Goal: Find specific page/section: Find specific page/section

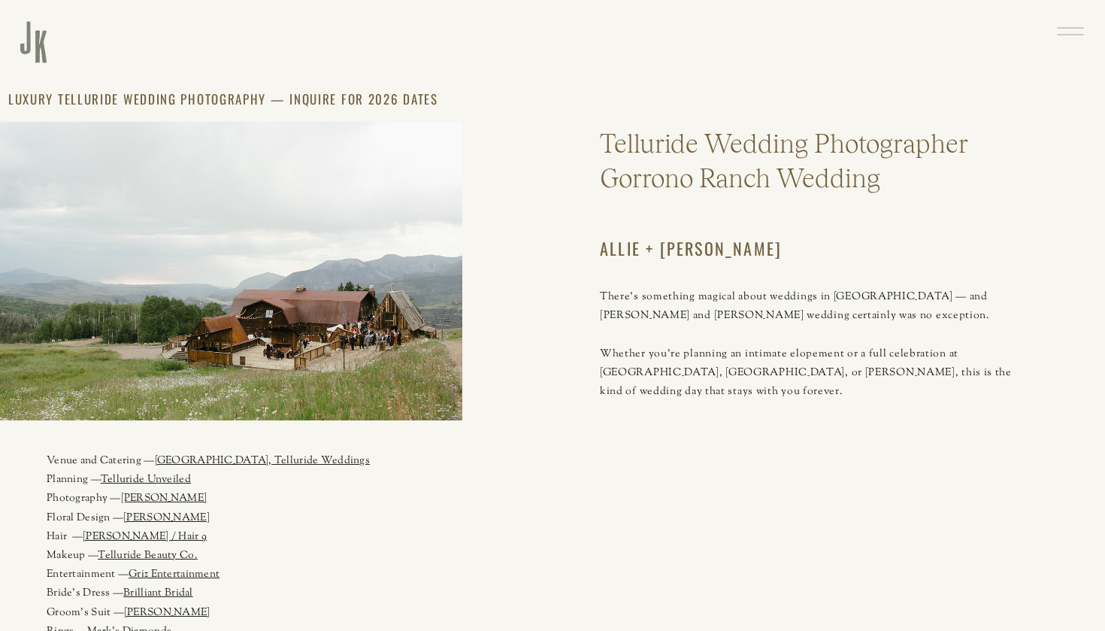
click at [1076, 35] on rect at bounding box center [1070, 35] width 26 height 1
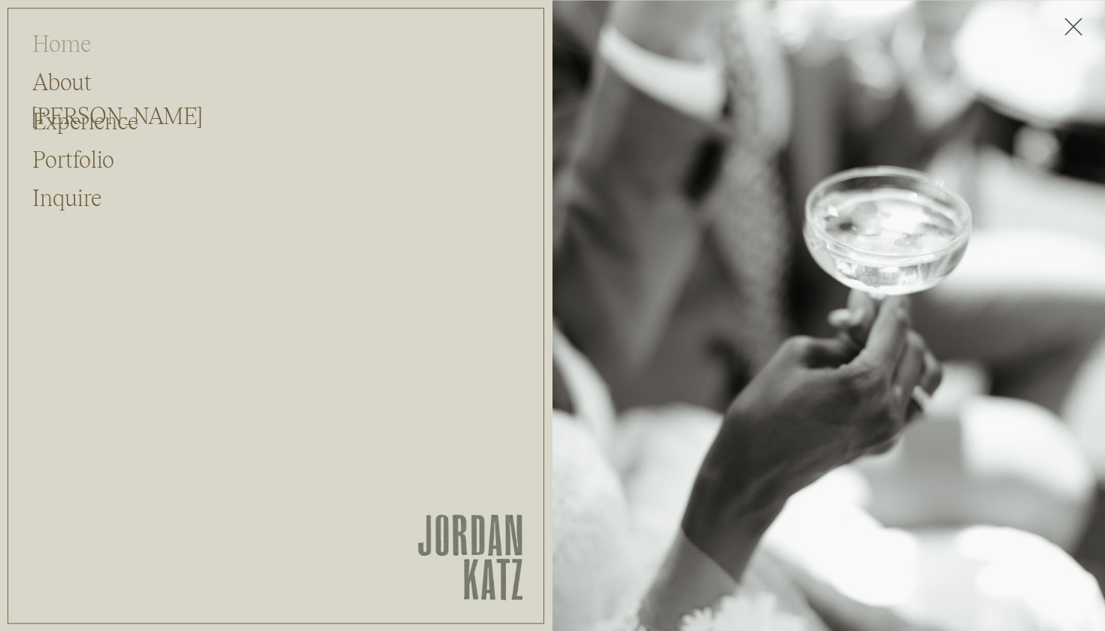
click at [65, 43] on h2 "Home" at bounding box center [72, 40] width 81 height 29
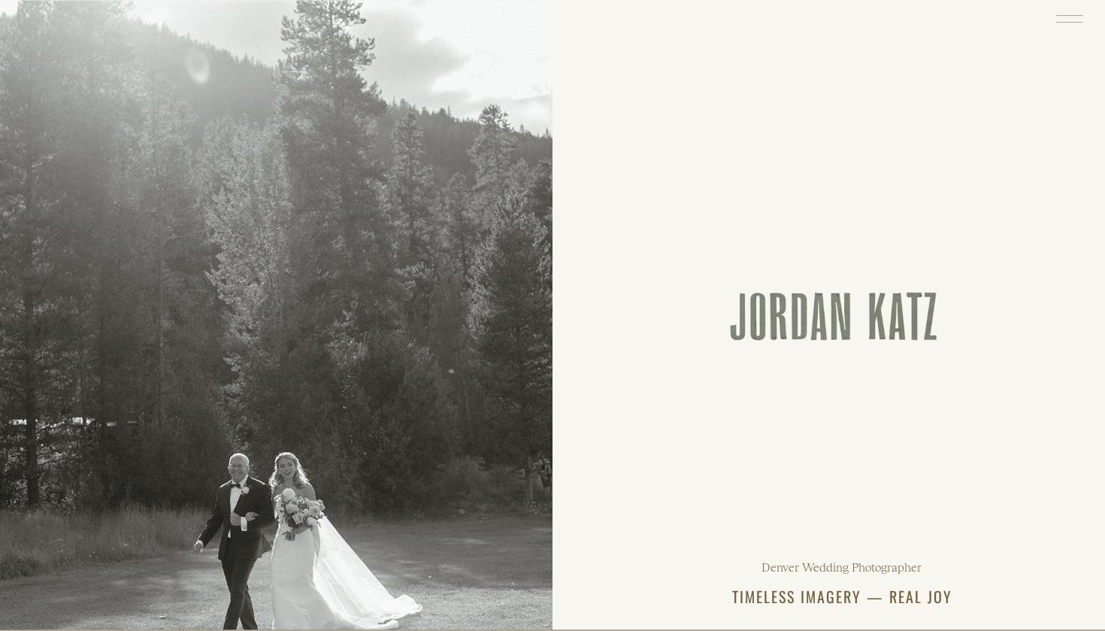
click at [1067, 16] on icon at bounding box center [1069, 18] width 35 height 37
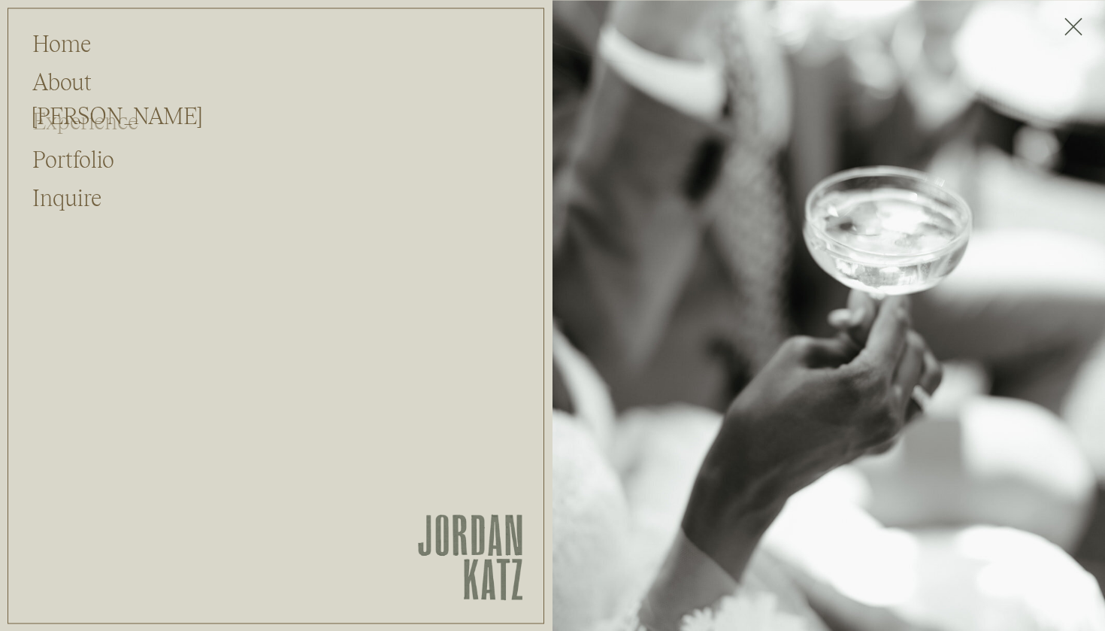
click at [65, 113] on h2 "Experience" at bounding box center [98, 118] width 132 height 29
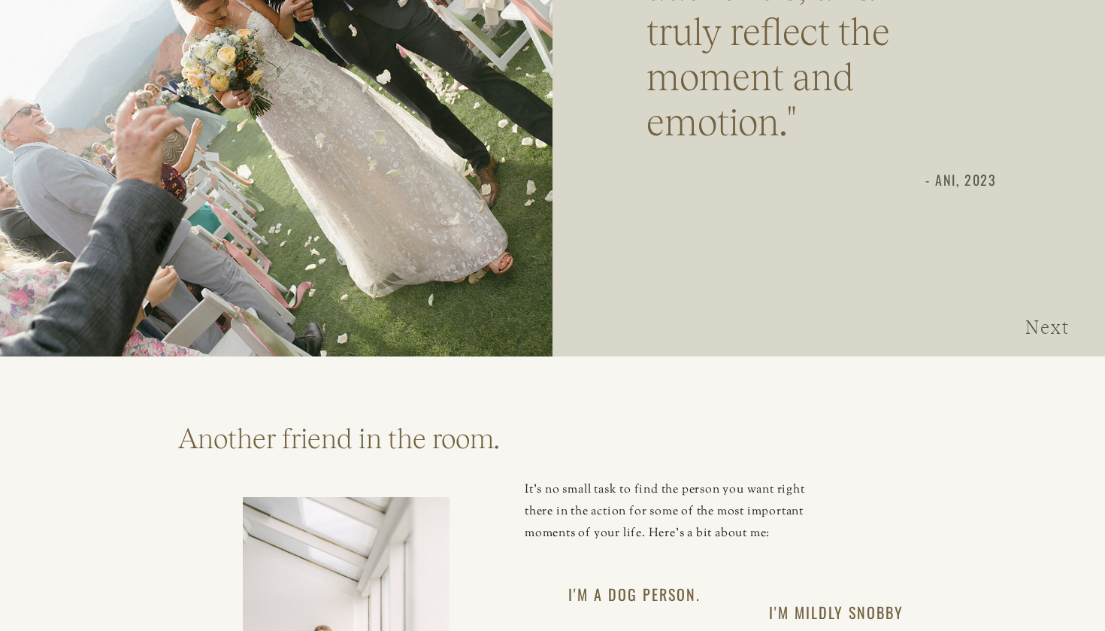
scroll to position [1354, 0]
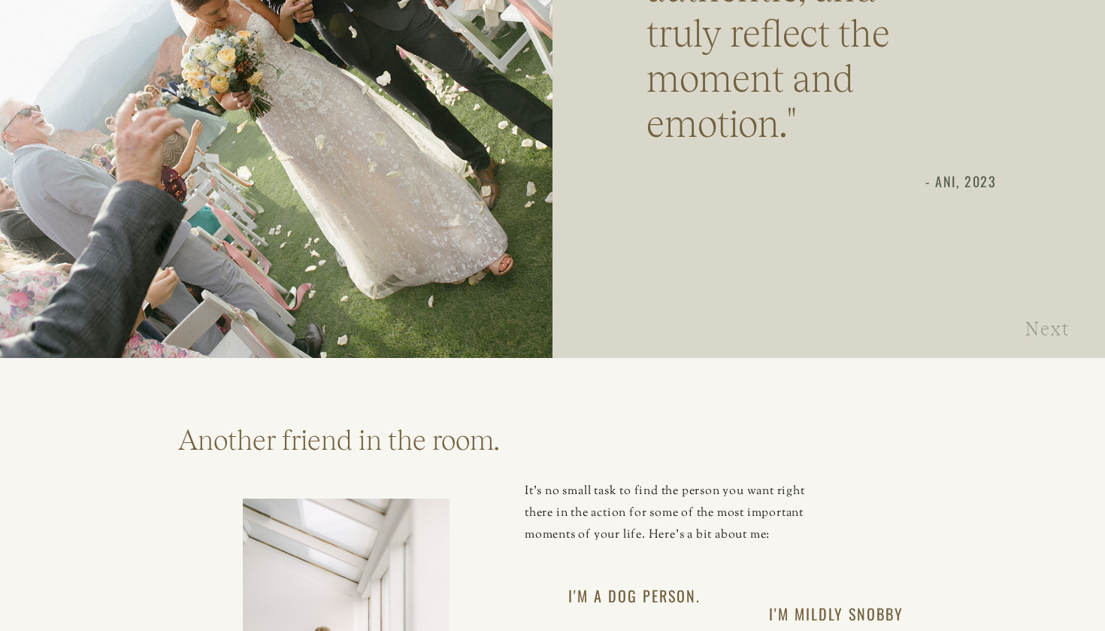
click at [1046, 331] on h3 "Next" at bounding box center [1051, 332] width 53 height 22
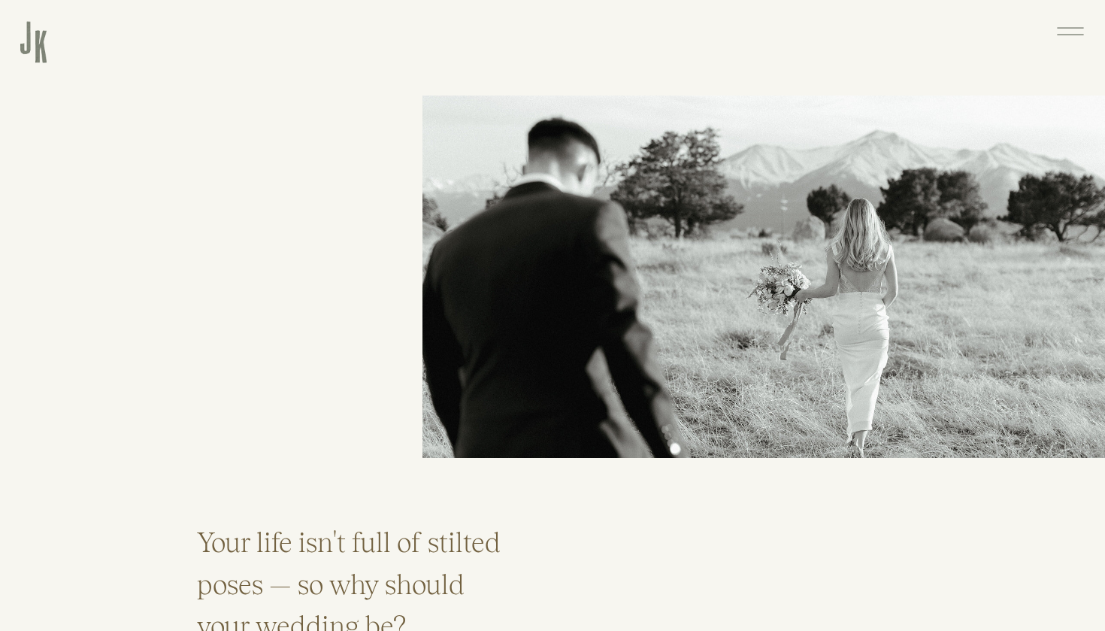
scroll to position [0, 0]
click at [1078, 29] on icon at bounding box center [1070, 31] width 35 height 37
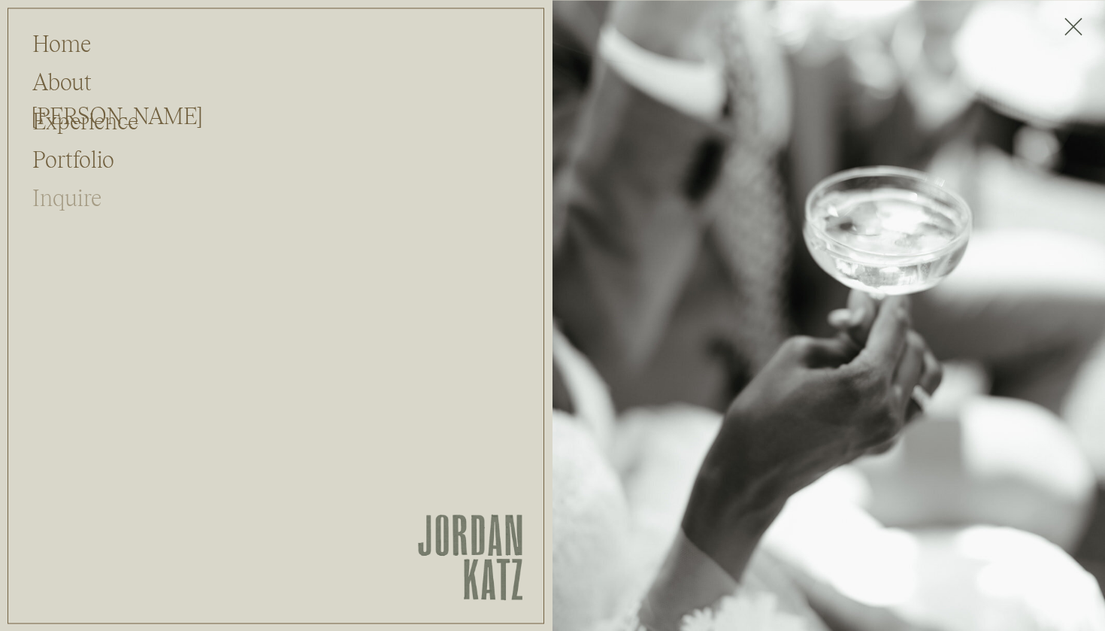
click at [83, 195] on h2 "Inquire" at bounding box center [72, 194] width 81 height 29
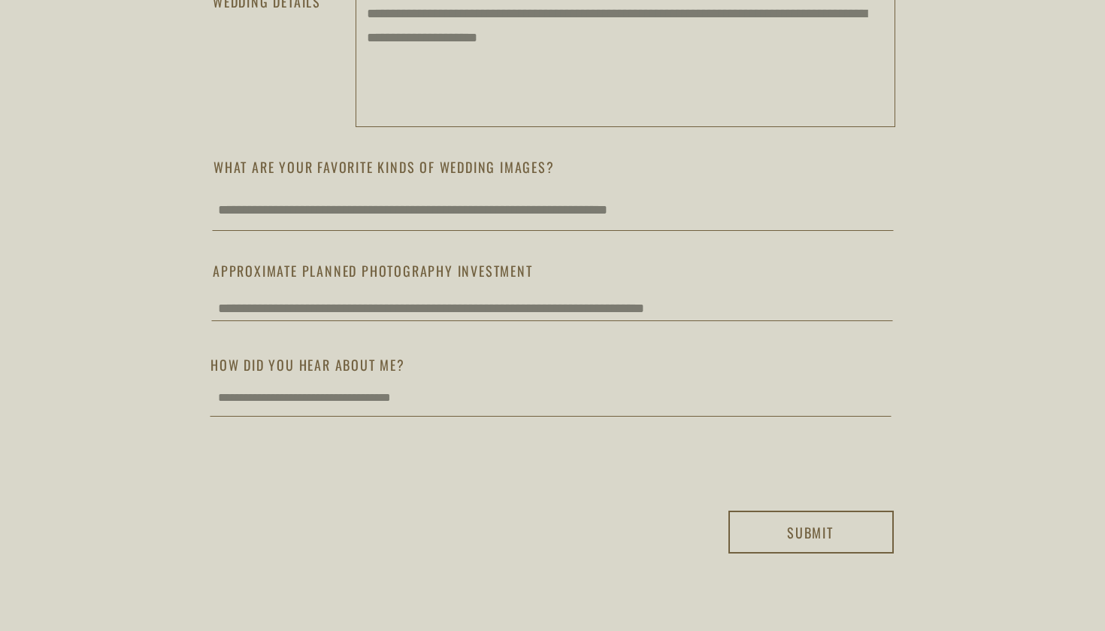
scroll to position [1337, 0]
